Goal: Task Accomplishment & Management: Manage account settings

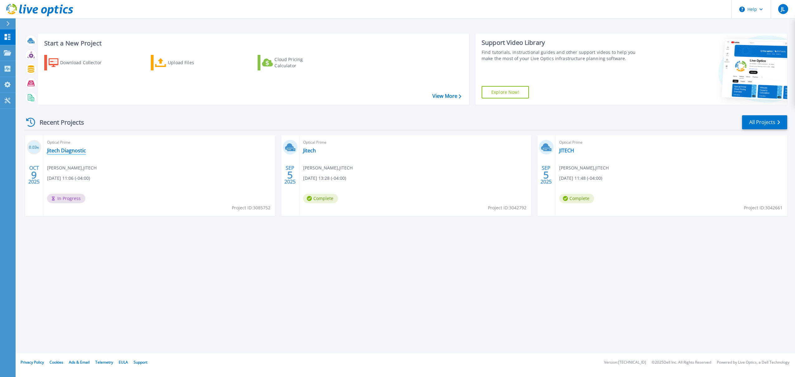
click at [76, 151] on link "Jitech Diagnostic" at bounding box center [66, 150] width 39 height 6
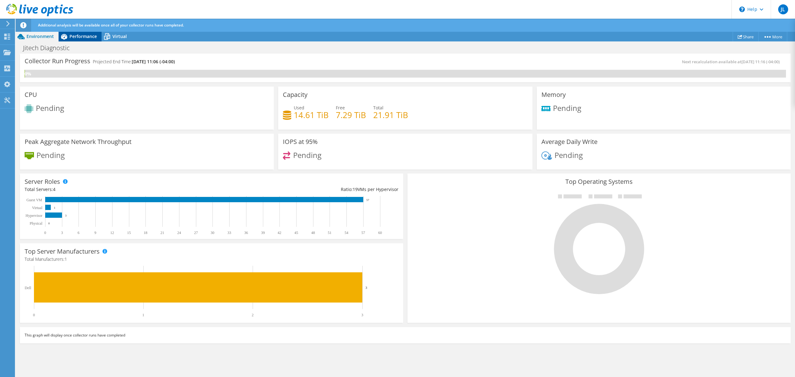
click at [83, 37] on span "Performance" at bounding box center [83, 36] width 27 height 6
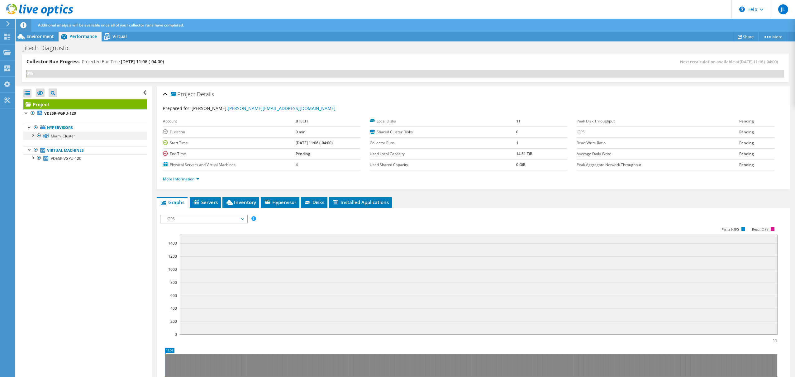
click at [34, 135] on div at bounding box center [33, 135] width 6 height 6
click at [37, 153] on div at bounding box center [36, 151] width 6 height 6
click at [41, 184] on div at bounding box center [39, 184] width 6 height 6
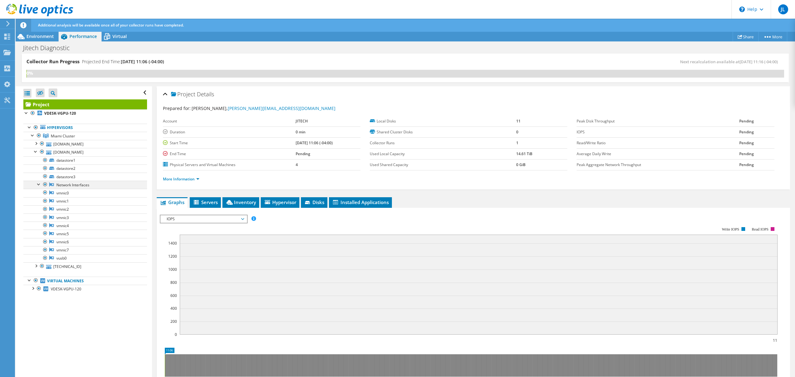
click at [41, 184] on div at bounding box center [39, 184] width 6 height 6
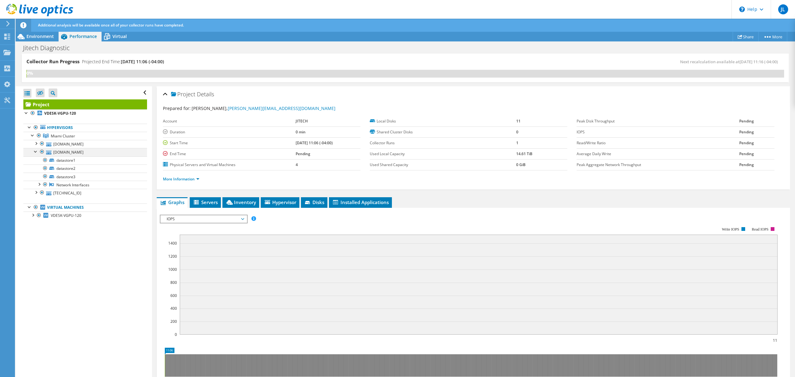
click at [37, 151] on div at bounding box center [36, 151] width 6 height 6
click at [35, 160] on div at bounding box center [36, 159] width 6 height 6
click at [39, 208] on div at bounding box center [39, 208] width 6 height 6
click at [37, 160] on div at bounding box center [36, 159] width 6 height 6
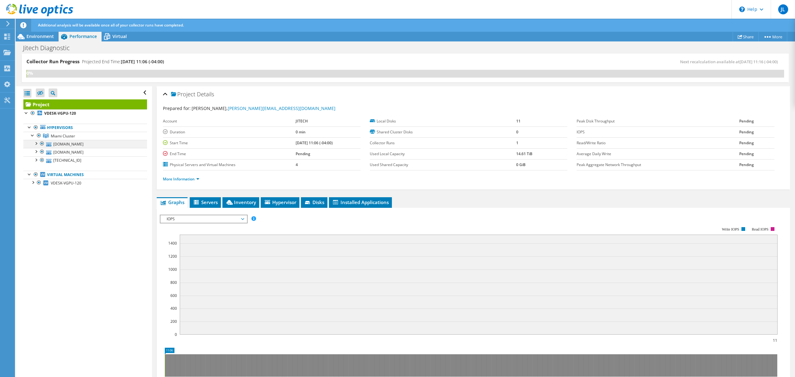
click at [36, 142] on div at bounding box center [36, 143] width 6 height 6
click at [39, 171] on div at bounding box center [39, 168] width 6 height 6
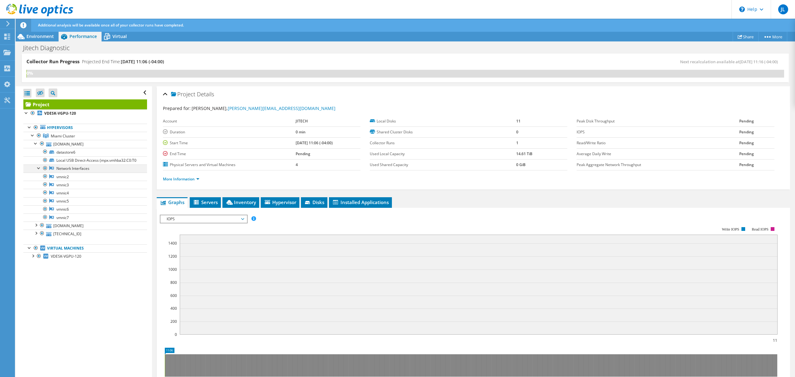
click at [39, 171] on div at bounding box center [39, 168] width 6 height 6
click at [37, 144] on div at bounding box center [36, 143] width 6 height 6
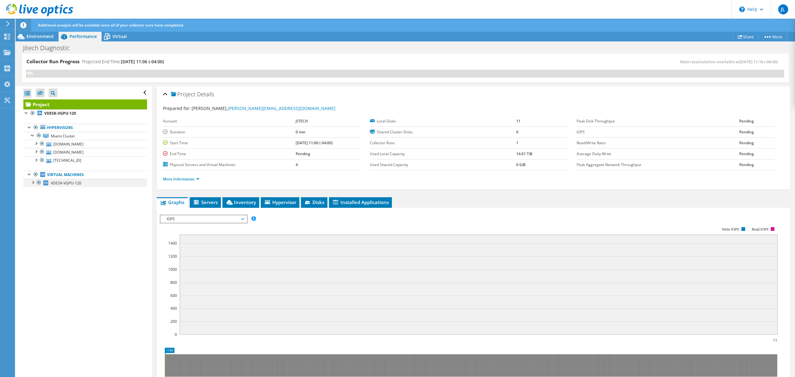
click at [33, 182] on div at bounding box center [33, 182] width 6 height 6
click at [29, 175] on div at bounding box center [29, 174] width 6 height 6
click at [32, 136] on div at bounding box center [33, 135] width 6 height 6
click at [211, 202] on span "Servers" at bounding box center [205, 202] width 25 height 6
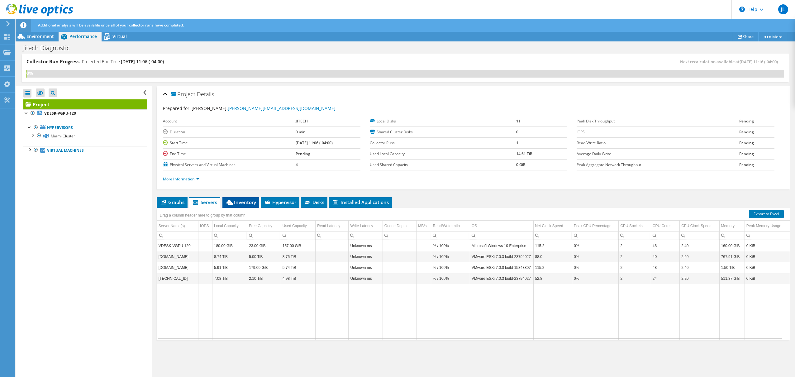
click at [243, 203] on span "Inventory" at bounding box center [241, 202] width 31 height 6
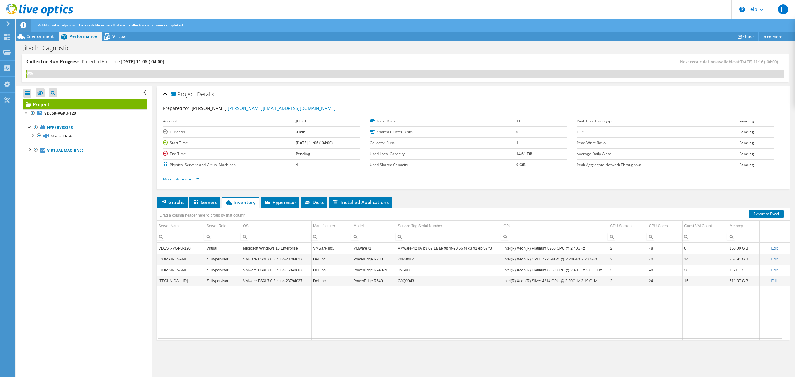
click at [8, 23] on use at bounding box center [7, 24] width 3 height 6
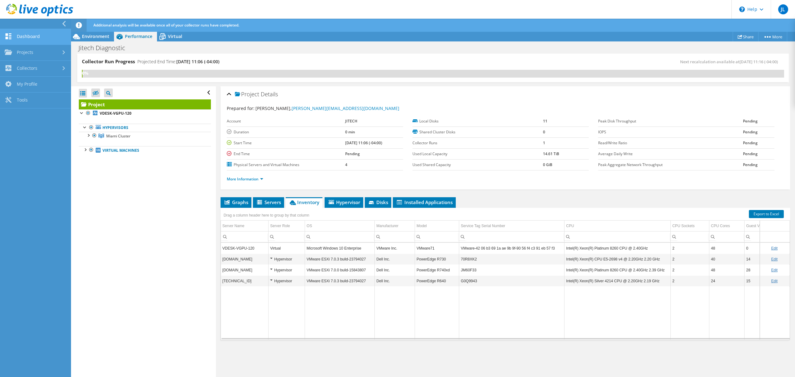
click at [24, 36] on link "Dashboard" at bounding box center [35, 37] width 71 height 16
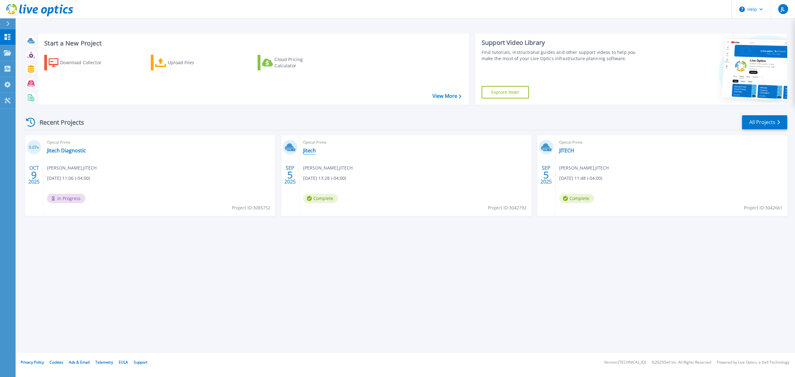
click at [311, 150] on link "Jitech" at bounding box center [309, 150] width 13 height 6
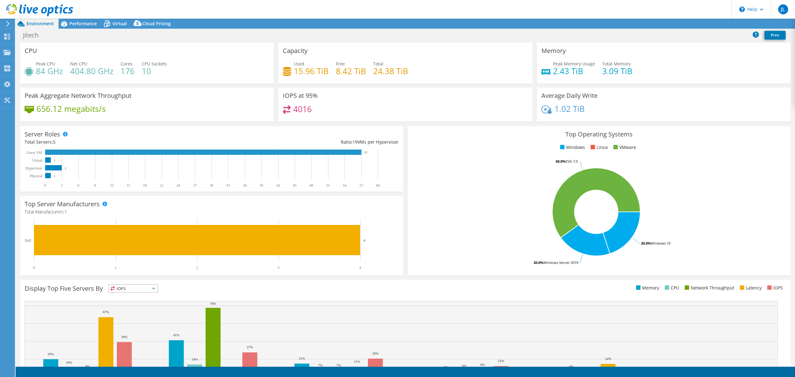
select select "USD"
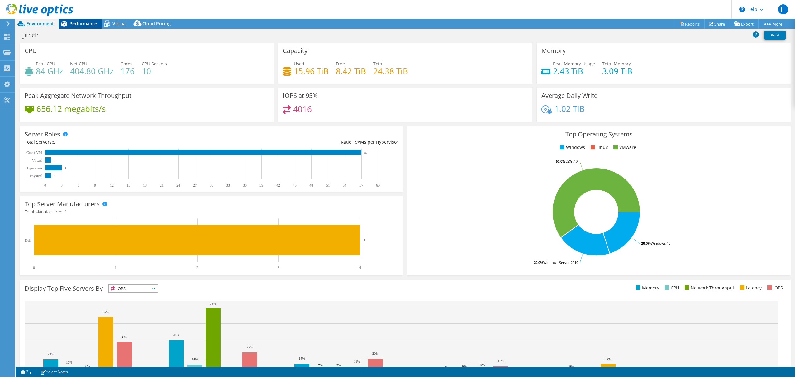
click at [79, 24] on span "Performance" at bounding box center [83, 24] width 27 height 6
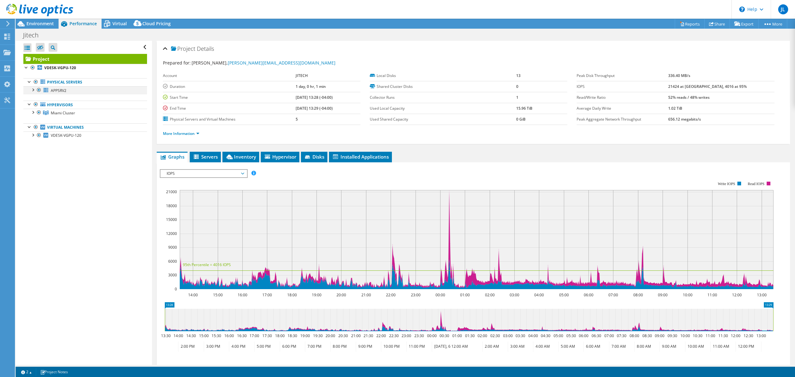
click at [33, 91] on div at bounding box center [33, 89] width 6 height 6
click at [33, 112] on div at bounding box center [33, 112] width 6 height 6
click at [33, 89] on div at bounding box center [33, 89] width 6 height 6
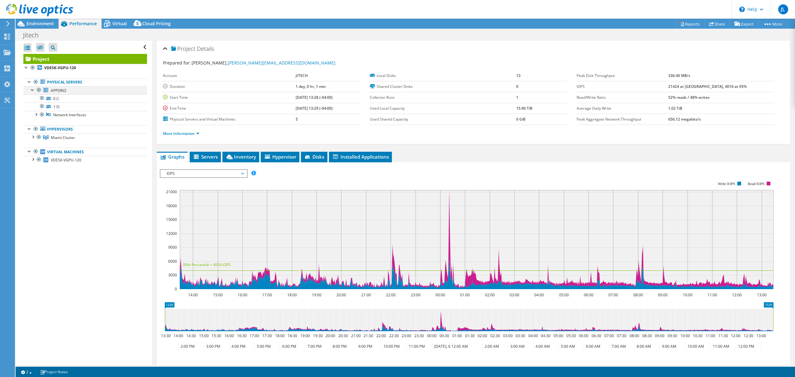
click at [33, 89] on div at bounding box center [33, 89] width 6 height 6
click at [46, 22] on span "Environment" at bounding box center [39, 24] width 27 height 6
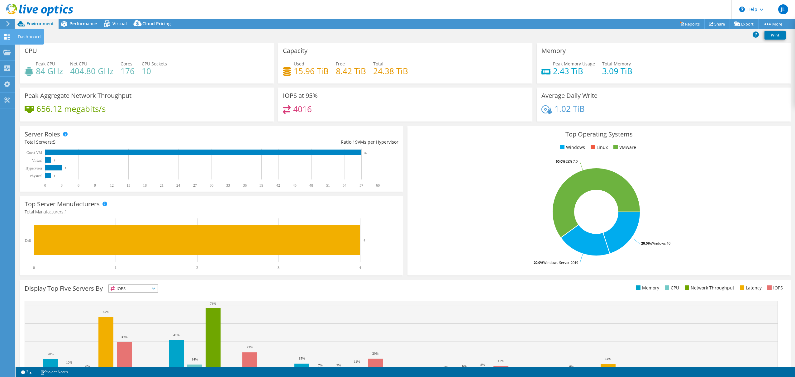
click at [26, 40] on div "Dashboard" at bounding box center [29, 37] width 29 height 16
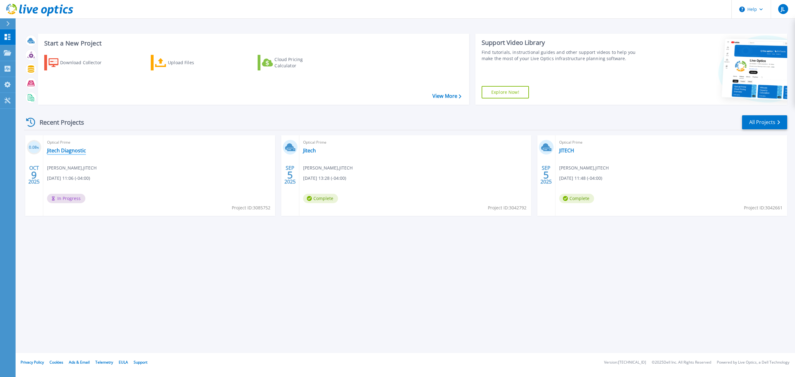
click at [67, 151] on link "Jitech Diagnostic" at bounding box center [66, 150] width 39 height 6
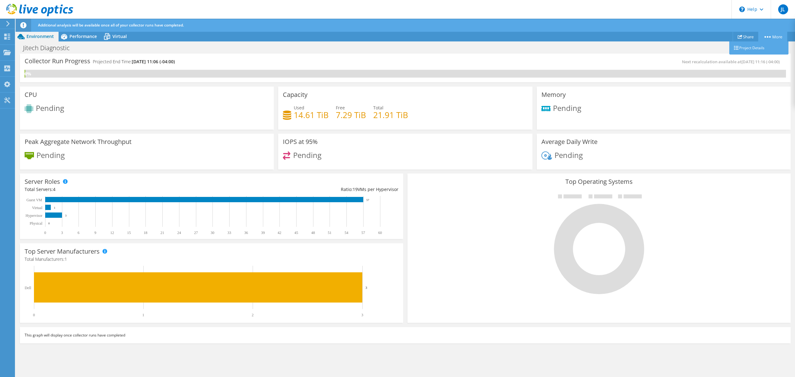
click at [778, 37] on link "More" at bounding box center [773, 37] width 29 height 10
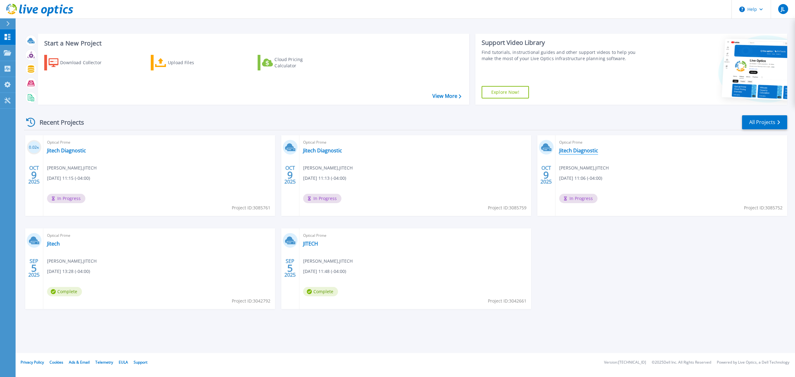
click at [578, 150] on link "Jitech Diagnostic" at bounding box center [578, 150] width 39 height 6
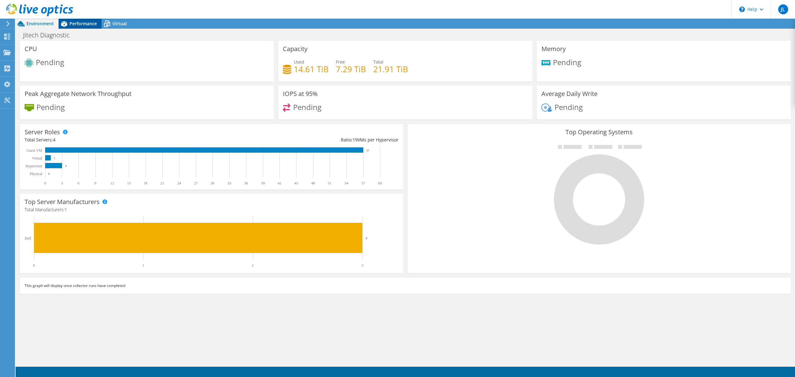
click at [72, 27] on div "Performance" at bounding box center [80, 24] width 43 height 10
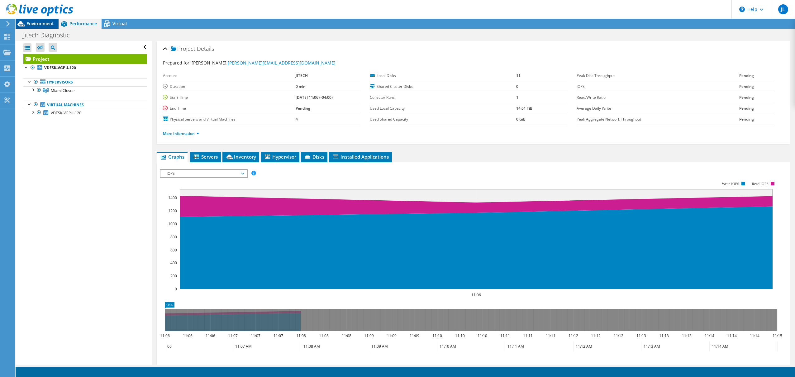
click at [36, 25] on span "Environment" at bounding box center [39, 24] width 27 height 6
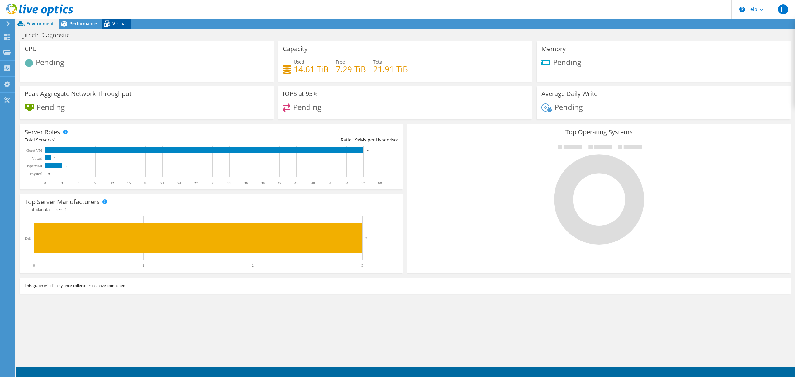
click at [122, 26] on span "Virtual" at bounding box center [120, 24] width 14 height 6
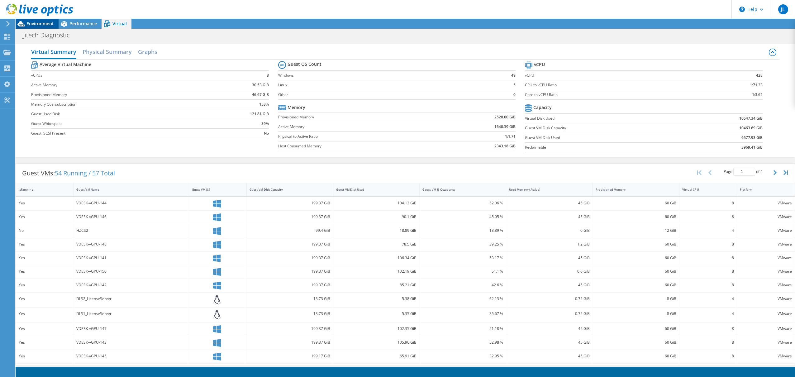
click at [37, 24] on span "Environment" at bounding box center [39, 24] width 27 height 6
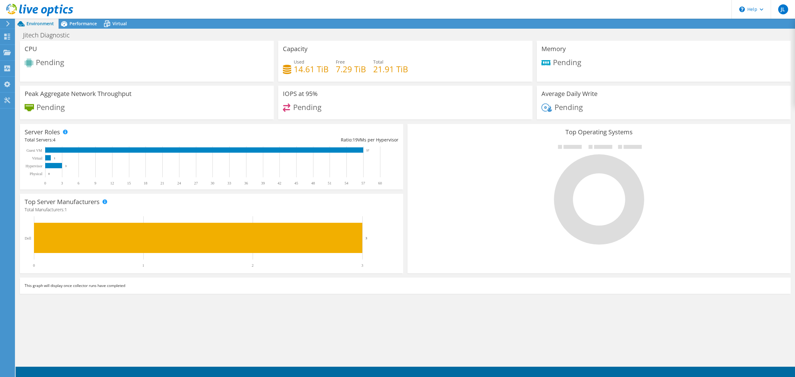
click at [21, 36] on div "Dashboard" at bounding box center [29, 37] width 29 height 16
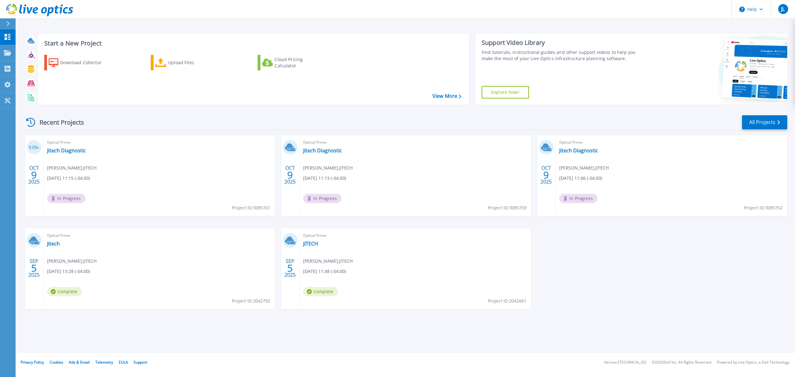
click at [321, 197] on span "In Progress" at bounding box center [322, 198] width 38 height 9
click at [710, 248] on div "0.03 % OCT 9 2025 Optical Prime Jitech Diagnostic Jorge Leon , JITECH 10/09/202…" at bounding box center [403, 228] width 769 height 186
click at [768, 123] on link "All Projects" at bounding box center [764, 122] width 45 height 14
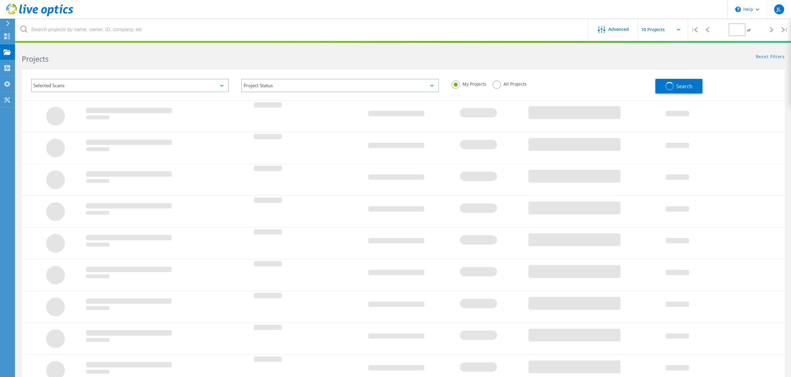
type input "1"
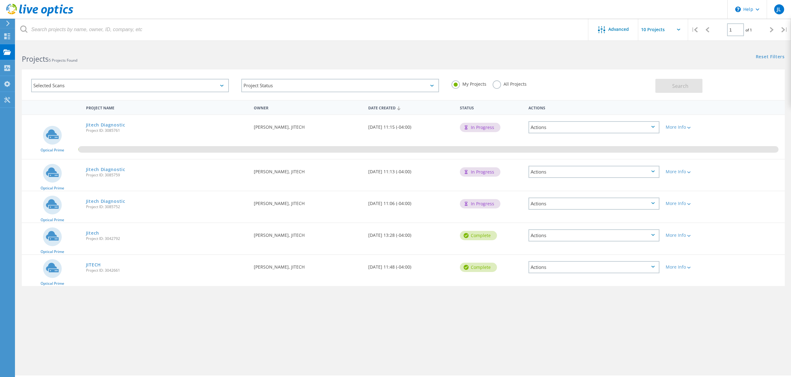
click at [655, 203] on div "Actions" at bounding box center [593, 204] width 131 height 12
click at [583, 325] on div "Advanced | 1 of 1 | Email Address Project Name Company Date Created Project Id …" at bounding box center [403, 210] width 775 height 330
click at [691, 204] on div "More Info" at bounding box center [692, 203] width 55 height 4
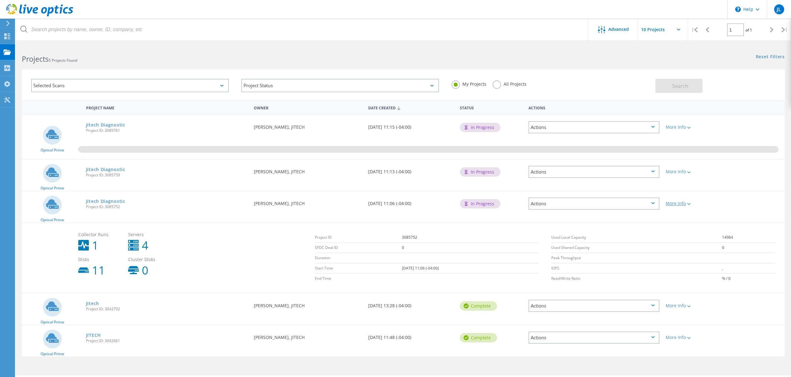
click at [690, 204] on icon at bounding box center [688, 204] width 3 height 2
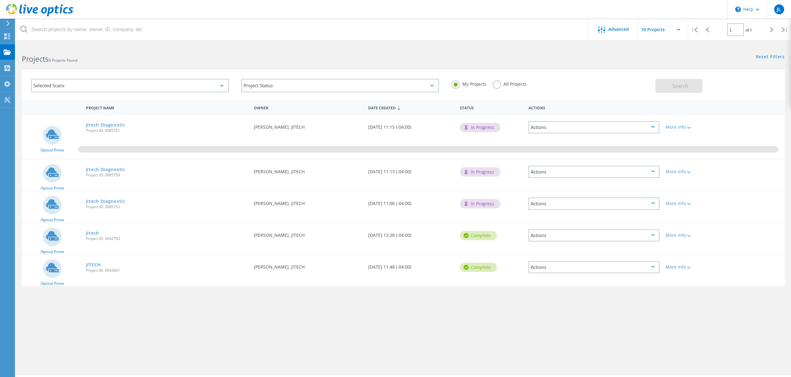
click at [655, 203] on div "Actions" at bounding box center [593, 204] width 131 height 12
click at [597, 218] on div "Delete" at bounding box center [594, 218] width 130 height 10
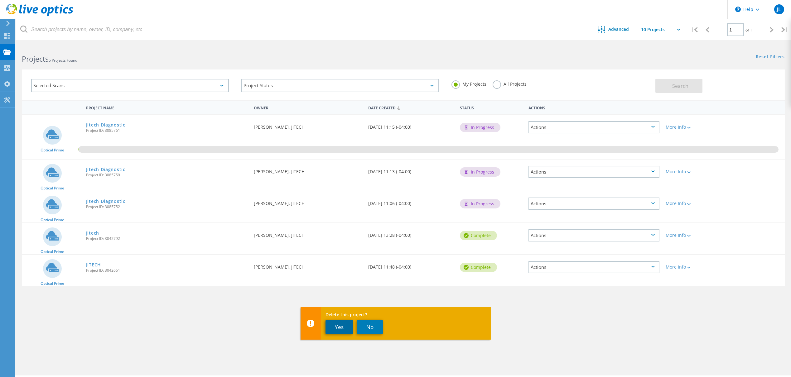
click at [335, 324] on button "Yes" at bounding box center [338, 327] width 27 height 14
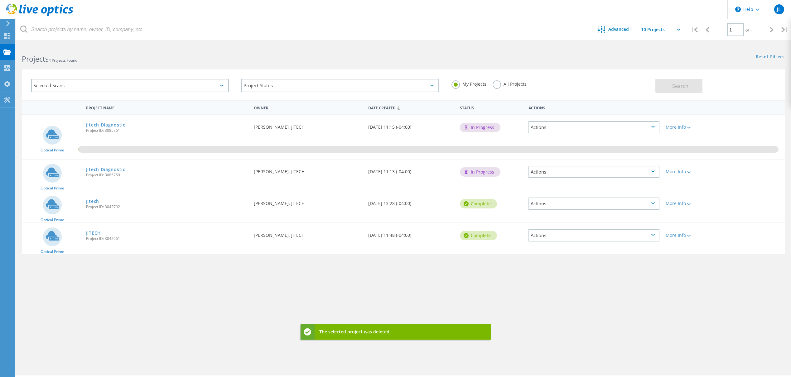
click at [644, 172] on div "Actions" at bounding box center [593, 172] width 131 height 12
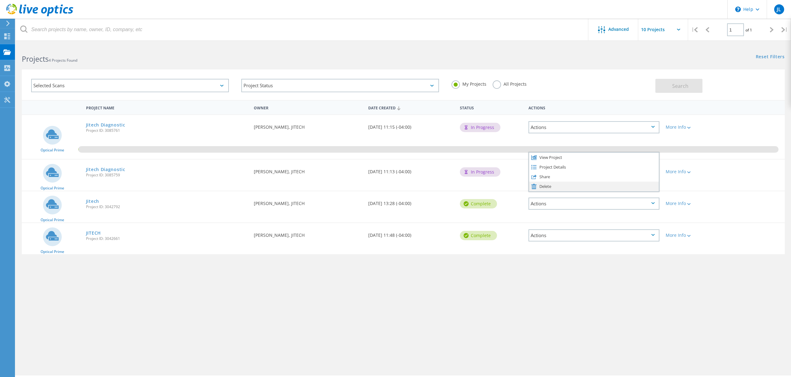
click at [554, 186] on div "Delete" at bounding box center [594, 187] width 130 height 10
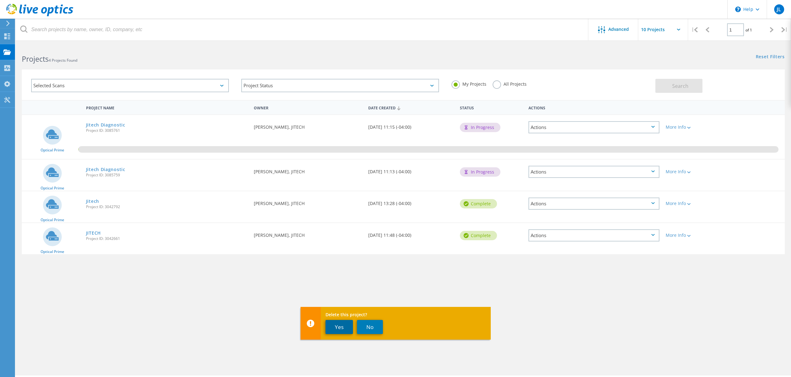
click at [334, 327] on button "Yes" at bounding box center [338, 327] width 27 height 14
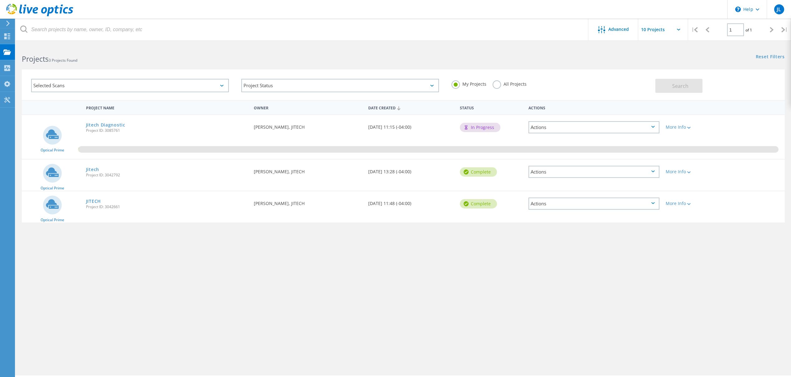
scroll to position [17, 0]
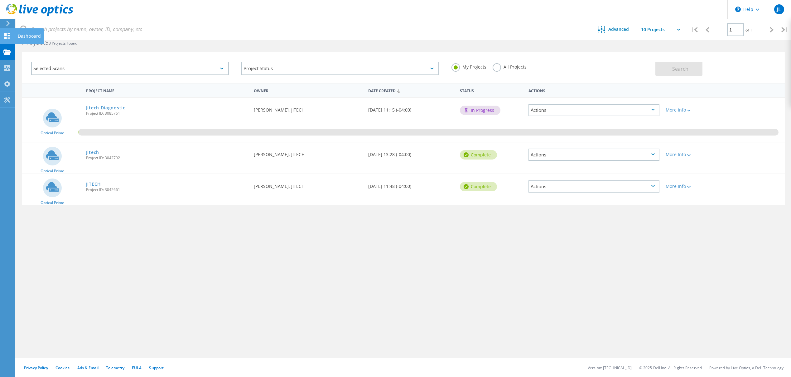
click at [6, 36] on icon at bounding box center [6, 36] width 7 height 6
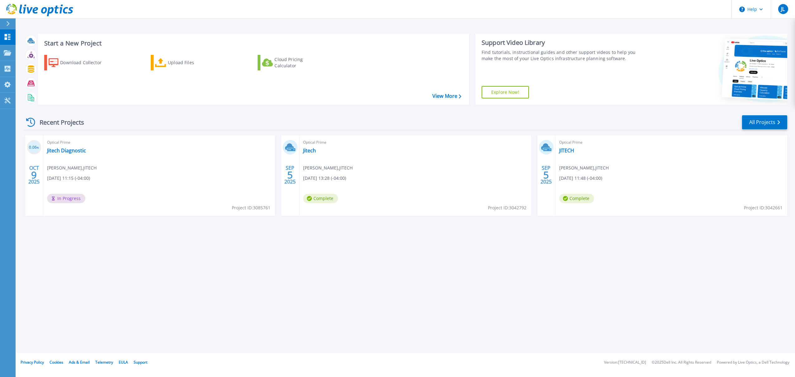
click at [591, 290] on div "Start a New Project Download Collector Upload Files Cloud Pricing Calculator Vi…" at bounding box center [406, 176] width 780 height 353
